Goal: Information Seeking & Learning: Learn about a topic

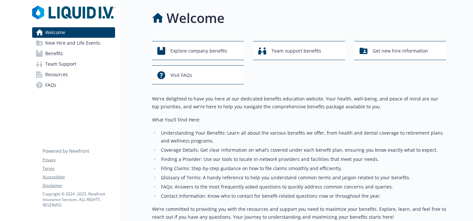
click at [74, 45] on span "New Hire and Life Events" at bounding box center [72, 43] width 55 height 10
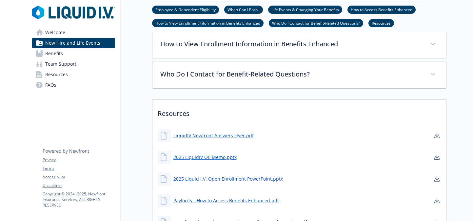
scroll to position [346, 0]
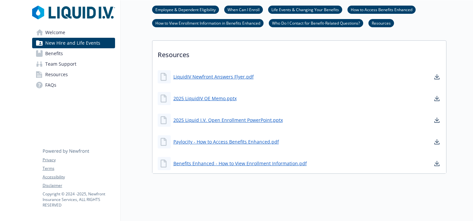
click at [72, 57] on link "Benefits" at bounding box center [73, 53] width 83 height 10
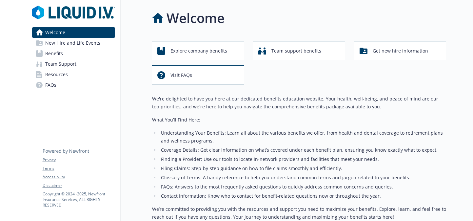
click at [79, 50] on link "Benefits" at bounding box center [73, 53] width 83 height 10
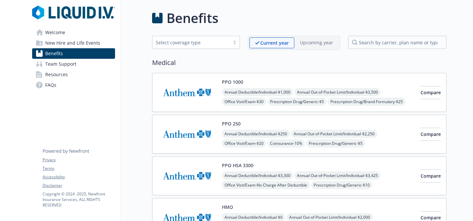
click at [84, 32] on link "Welcome" at bounding box center [73, 32] width 83 height 10
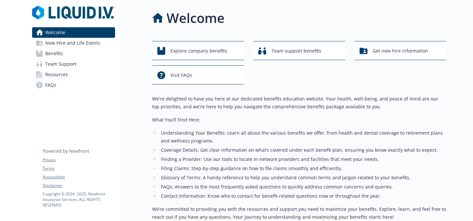
click at [84, 44] on span "New Hire and Life Events" at bounding box center [72, 43] width 55 height 10
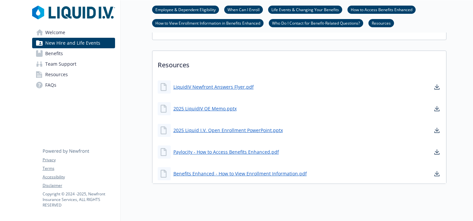
scroll to position [346, 0]
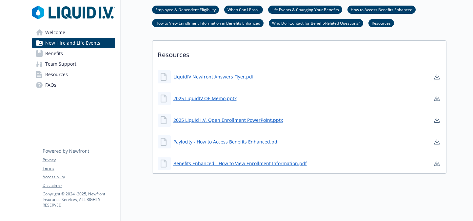
click at [252, 157] on div "Benefits Enhanced - How to View Enrollment Information.pdf" at bounding box center [232, 163] width 149 height 13
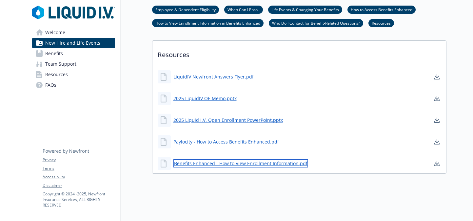
click at [253, 165] on link "Benefits Enhanced - How to View Enrollment Information.pdf" at bounding box center [240, 163] width 135 height 8
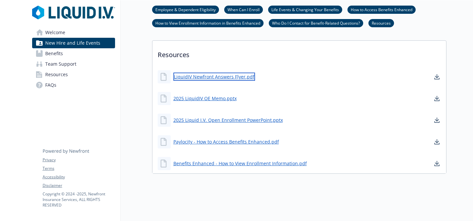
click at [228, 78] on link "LiquidIV Newfront Answers Flyer.pdf" at bounding box center [214, 76] width 82 height 8
click at [247, 11] on link "When Can I Enroll" at bounding box center [243, 9] width 39 height 6
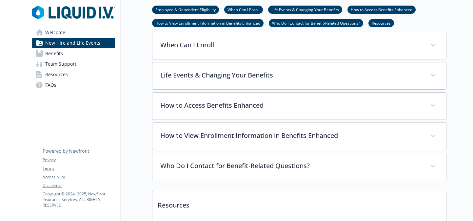
scroll to position [194, 0]
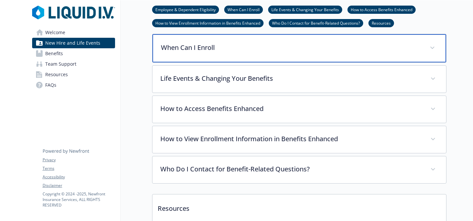
click at [270, 57] on div "When Can I Enroll" at bounding box center [299, 48] width 294 height 28
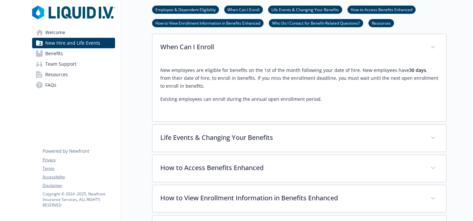
click at [76, 53] on link "Benefits" at bounding box center [73, 53] width 83 height 10
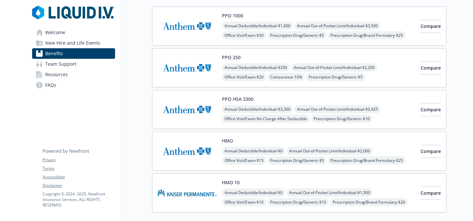
scroll to position [67, 0]
click at [354, 17] on div "PPO 1000 Annual Deductible/Individual - $1,000 Annual Out-of-Pocket Limit/Indiv…" at bounding box center [318, 25] width 193 height 28
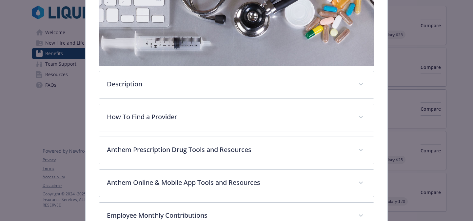
scroll to position [132, 0]
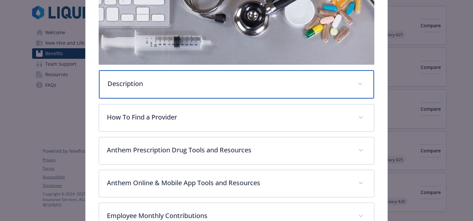
click at [286, 95] on div "Description" at bounding box center [236, 84] width 275 height 28
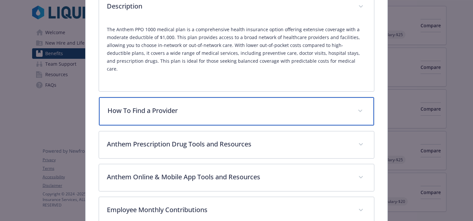
click at [270, 106] on p "How To Find a Provider" at bounding box center [229, 111] width 243 height 10
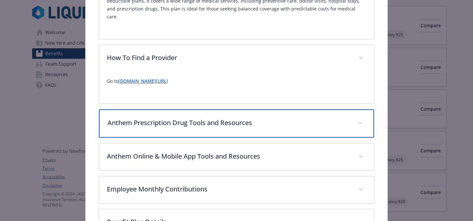
click at [266, 118] on p "Anthem Prescription Drug Tools and Resources" at bounding box center [229, 123] width 243 height 10
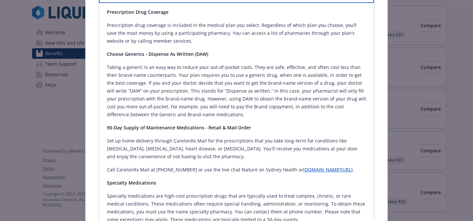
scroll to position [396, 0]
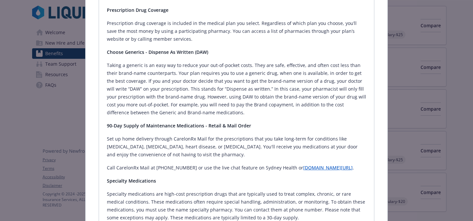
click at [472, 83] on div "Medical - PPO 1000 - Medical PPO PPO 1000 Website [DOMAIN_NAME] Phone [PHONE_NU…" at bounding box center [236, 110] width 473 height 221
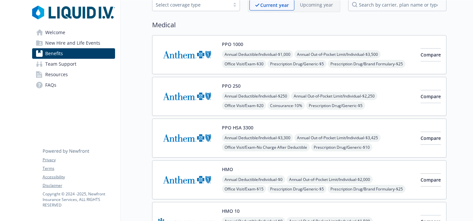
scroll to position [39, 0]
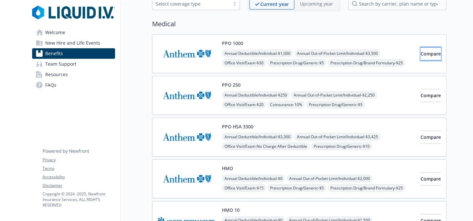
click at [421, 55] on span "Compare" at bounding box center [431, 53] width 20 height 6
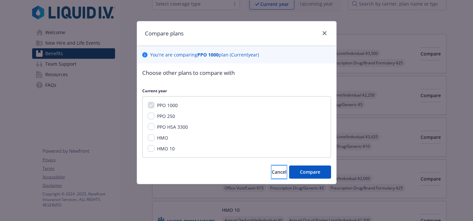
click at [272, 172] on span "Cancel" at bounding box center [279, 172] width 15 height 6
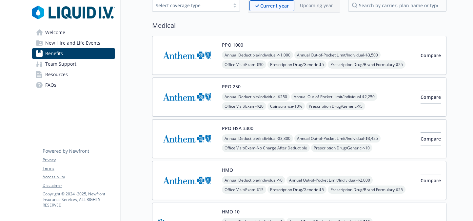
scroll to position [0, 0]
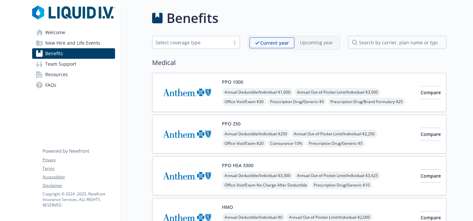
click at [343, 86] on div "PPO 1000 Annual Deductible/Individual - $1,000 Annual Out-of-Pocket Limit/Indiv…" at bounding box center [318, 92] width 193 height 28
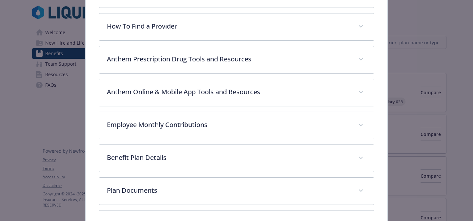
scroll to position [222, 0]
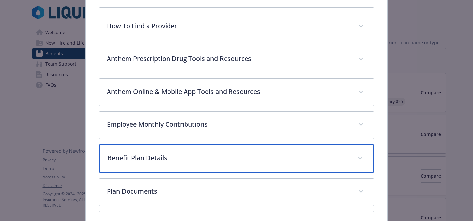
click at [210, 164] on div "Benefit Plan Details" at bounding box center [236, 158] width 275 height 28
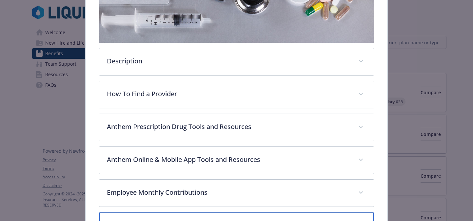
scroll to position [94, 0]
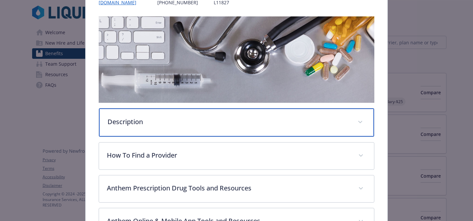
click at [234, 118] on p "Description" at bounding box center [229, 122] width 243 height 10
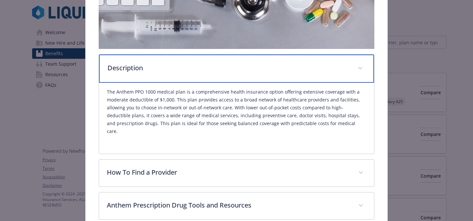
scroll to position [149, 0]
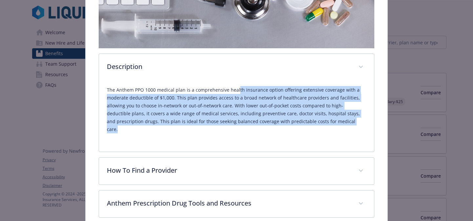
drag, startPoint x: 314, startPoint y: 127, endPoint x: 236, endPoint y: 91, distance: 86.0
click at [236, 91] on div "The Anthem PPO 1000 medical plan is a comprehensive health insurance option off…" at bounding box center [237, 112] width 260 height 63
click at [236, 91] on p "The Anthem PPO 1000 medical plan is a comprehensive health insurance option off…" at bounding box center [237, 109] width 260 height 47
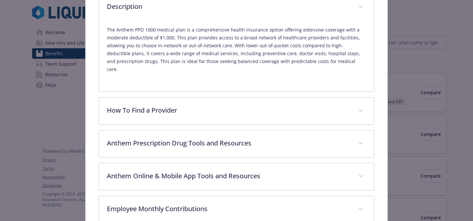
scroll to position [210, 0]
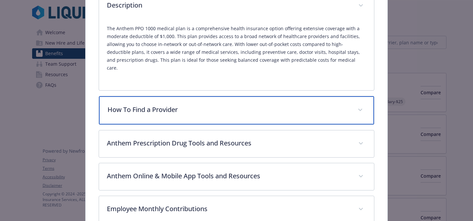
click at [240, 109] on div "How To Find a Provider" at bounding box center [236, 110] width 275 height 28
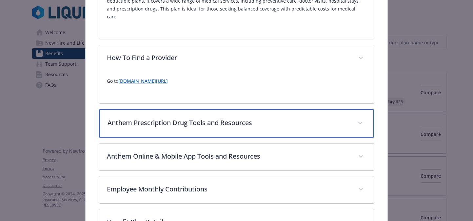
click at [244, 118] on p "Anthem Prescription Drug Tools and Resources" at bounding box center [229, 123] width 243 height 10
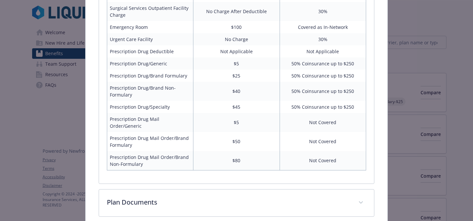
scroll to position [982, 0]
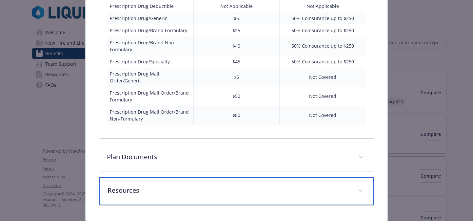
click at [219, 185] on p "Resources" at bounding box center [229, 190] width 243 height 10
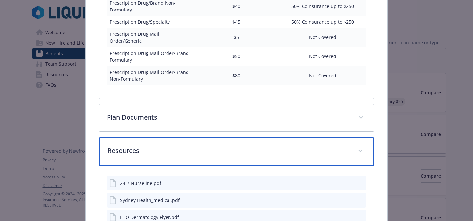
scroll to position [1019, 0]
